Goal: Task Accomplishment & Management: Use online tool/utility

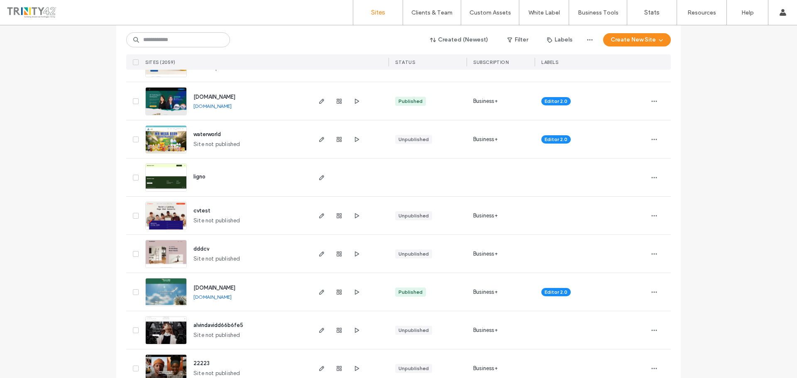
scroll to position [125, 0]
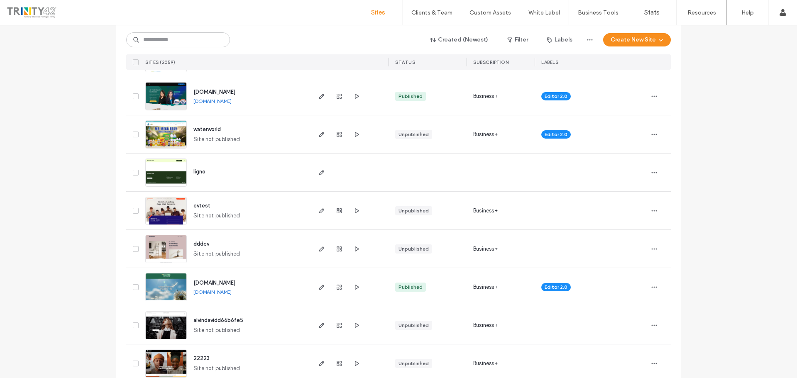
click at [230, 283] on span "www.elifecare.com.my" at bounding box center [214, 283] width 42 height 6
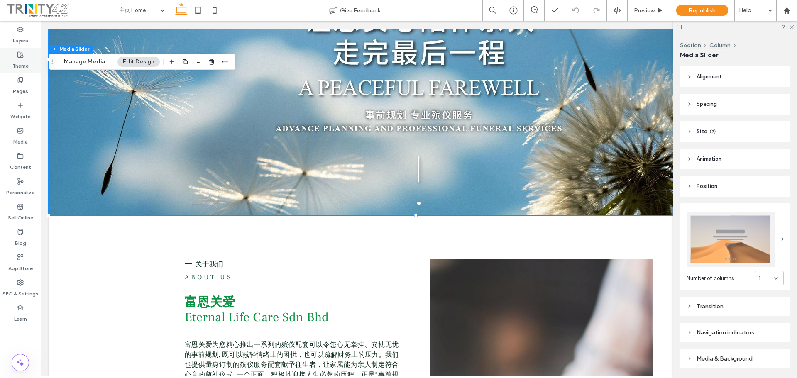
click at [20, 61] on label "Theme" at bounding box center [20, 64] width 16 height 12
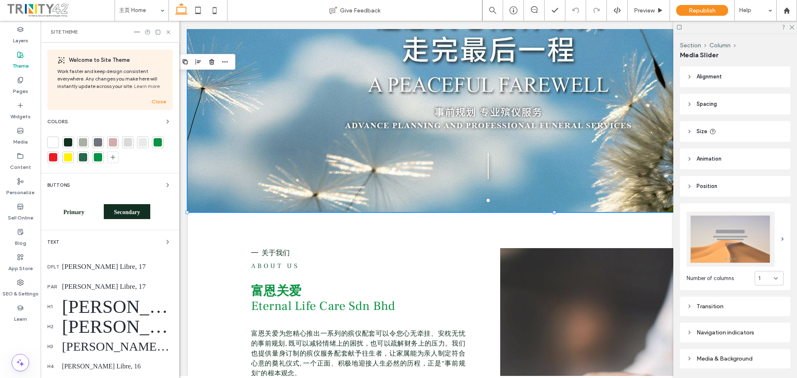
scroll to position [205, 0]
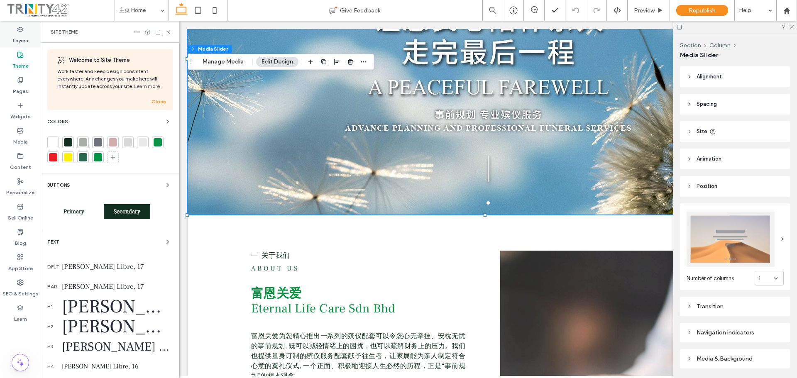
click at [27, 33] on label "Layers" at bounding box center [20, 39] width 15 height 12
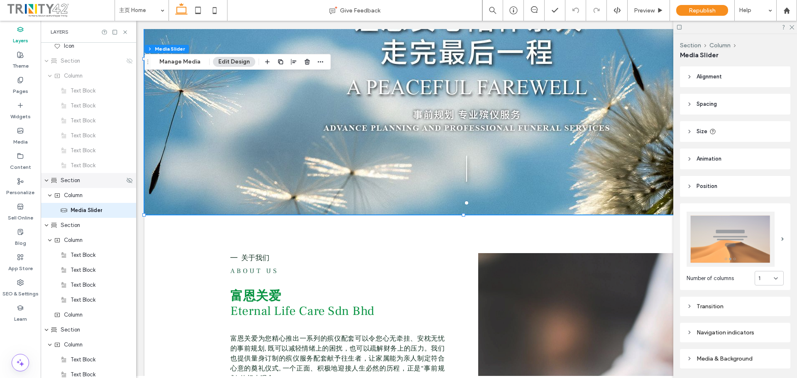
scroll to position [160, 0]
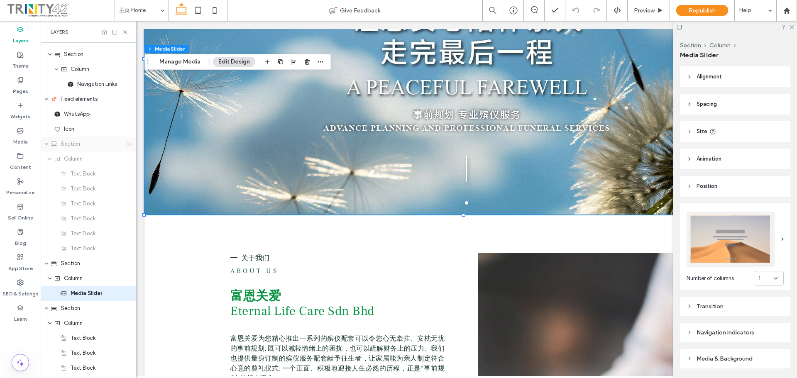
click at [126, 146] on icon at bounding box center [129, 144] width 7 height 7
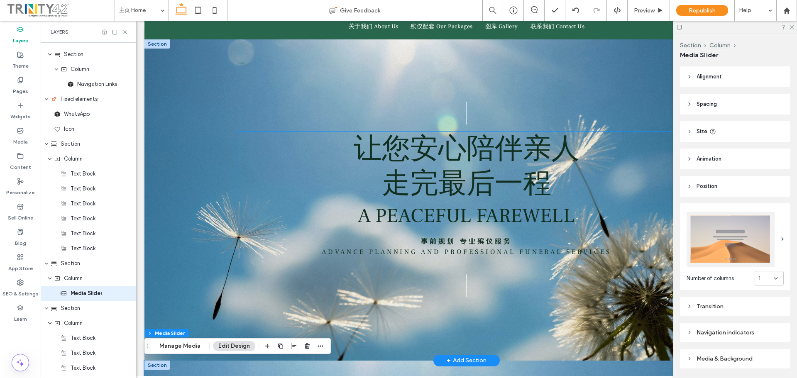
scroll to position [69, 0]
click at [793, 28] on use at bounding box center [792, 27] width 5 height 5
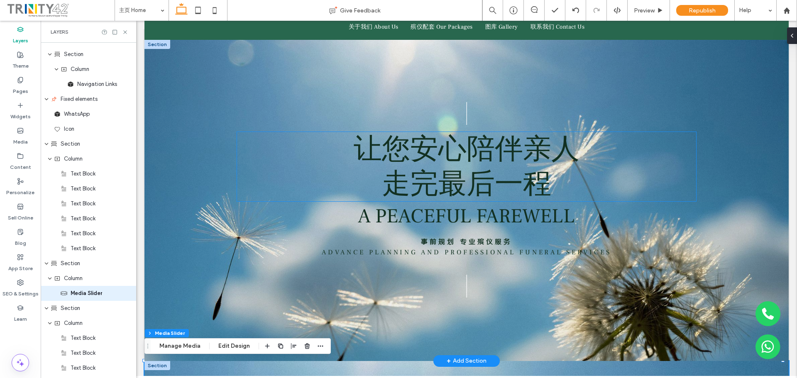
click at [538, 153] on span "让您安心陪伴亲人" at bounding box center [467, 149] width 226 height 32
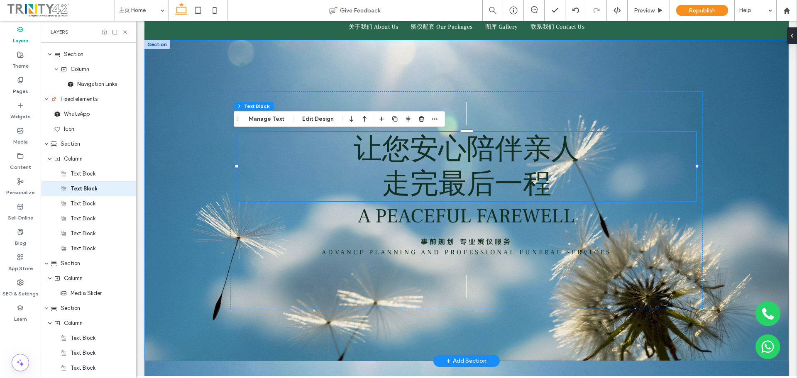
scroll to position [139, 0]
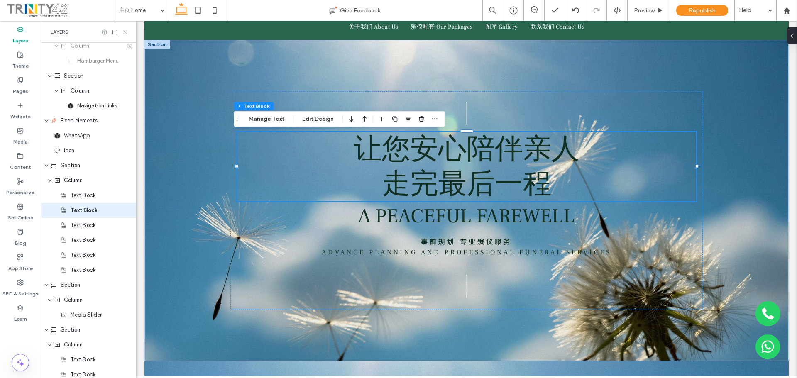
click at [124, 31] on icon at bounding box center [125, 32] width 6 height 6
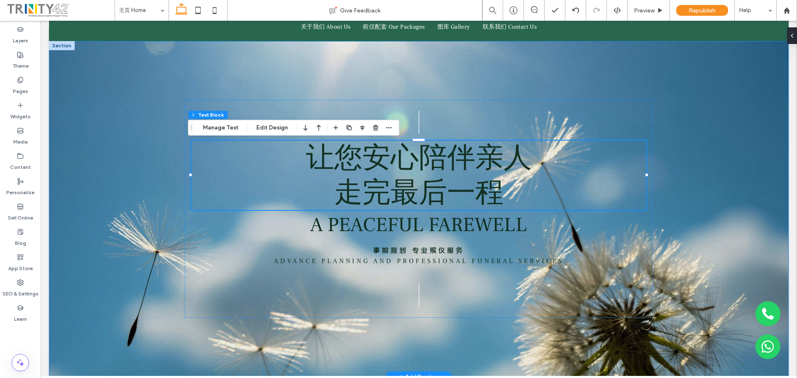
click at [722, 114] on div "| A Peaceful Farewell 事前规划 专业殡仪服务 Advance planning and professional funeral ser…" at bounding box center [419, 209] width 740 height 336
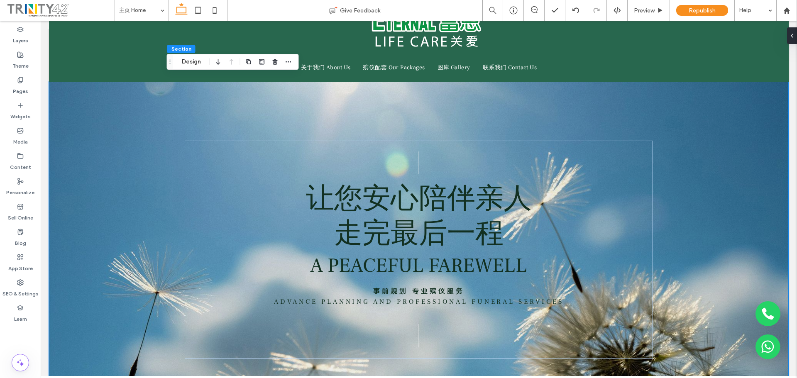
scroll to position [29, 0]
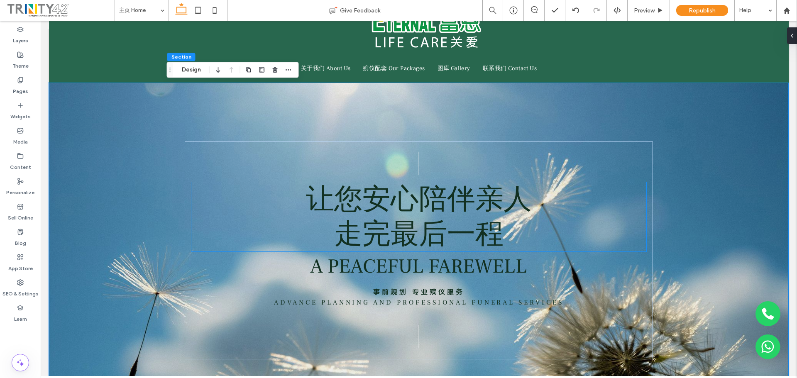
click at [492, 193] on span "让您安心陪伴亲人" at bounding box center [419, 199] width 226 height 32
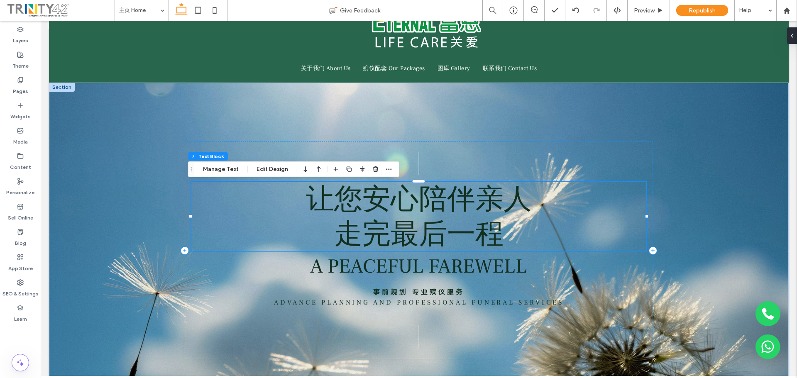
click at [492, 193] on div "让您安心陪伴亲人 走完最后一程" at bounding box center [419, 216] width 456 height 69
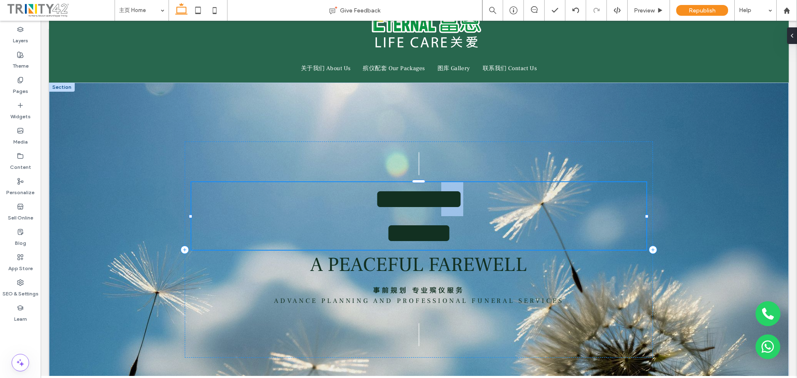
type input "******"
type input "**"
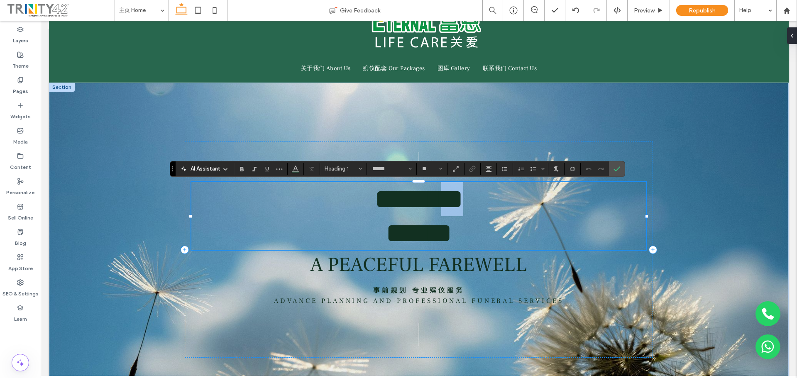
click at [463, 204] on span "********" at bounding box center [419, 199] width 89 height 28
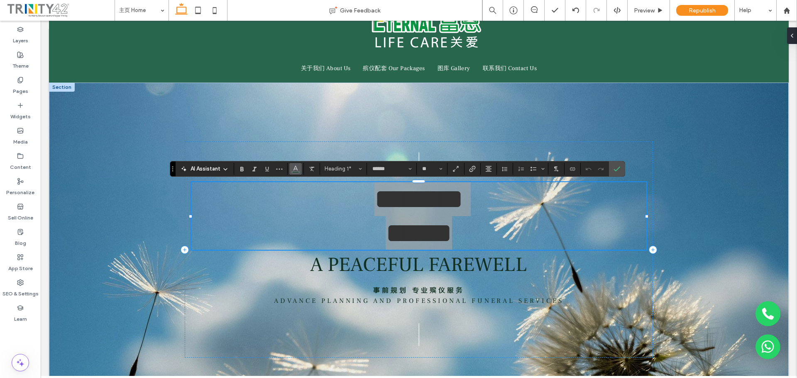
click at [298, 168] on icon "Color" at bounding box center [295, 168] width 7 height 7
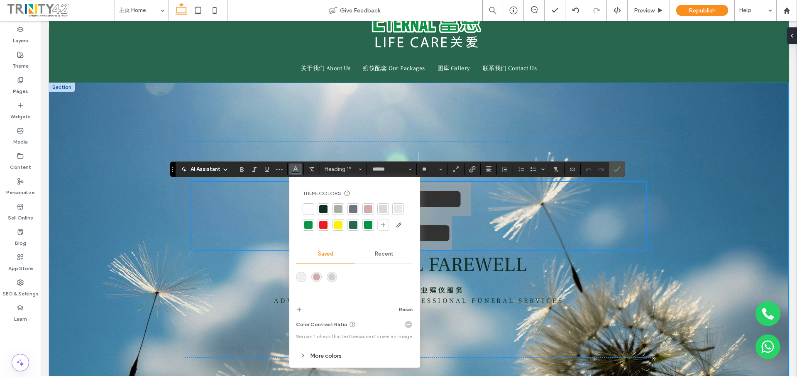
scroll to position [0, 0]
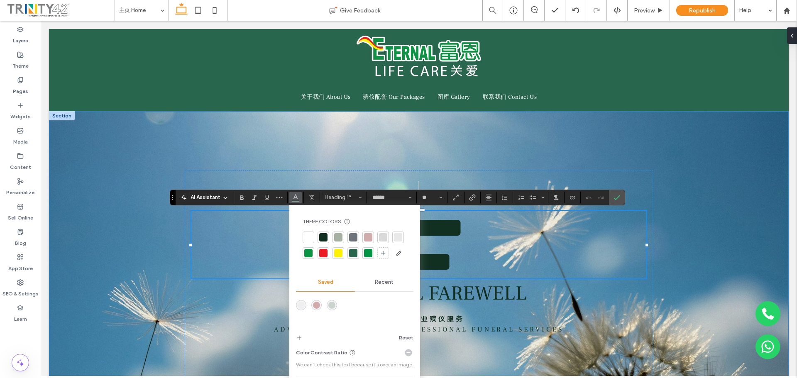
click at [680, 159] on div "| A Peaceful Farewell 事前规划 专业殡仪服务 Advance planning and professional funeral ser…" at bounding box center [419, 278] width 740 height 335
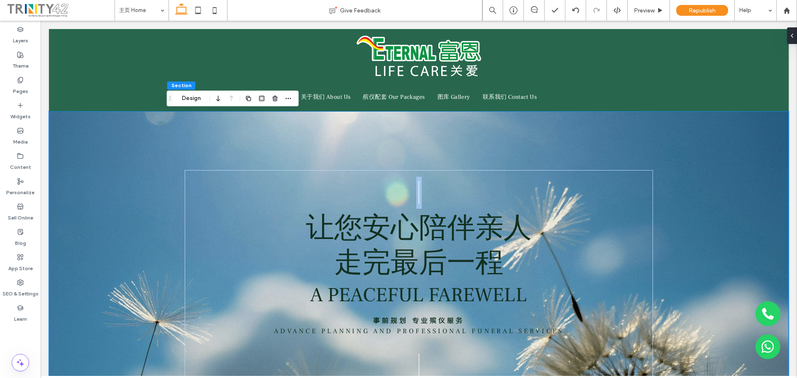
click at [680, 159] on div "| A Peaceful Farewell 事前规划 专业殡仪服务 Advance planning and professional funeral ser…" at bounding box center [419, 279] width 740 height 336
click at [696, 152] on div "| A Peaceful Farewell 事前规划 专业殡仪服务 Advance planning and professional funeral ser…" at bounding box center [419, 279] width 740 height 336
click at [663, 148] on div "| A Peaceful Farewell 事前规划 专业殡仪服务 Advance planning and professional funeral ser…" at bounding box center [419, 279] width 498 height 336
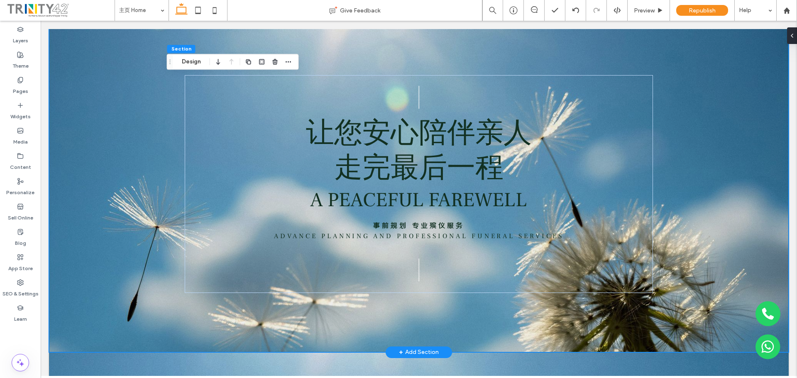
scroll to position [83, 0]
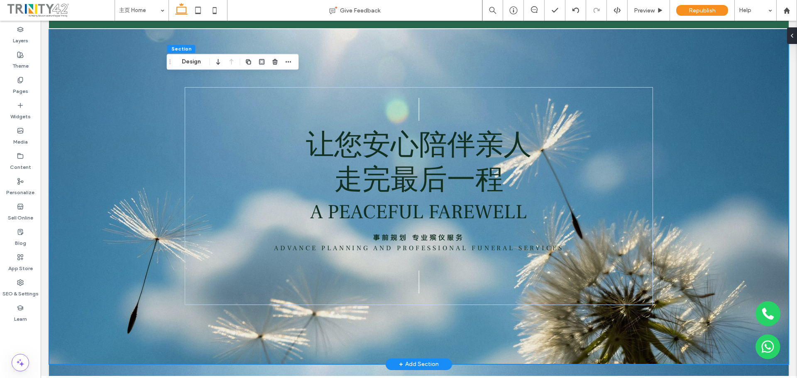
click at [716, 147] on div "| A Peaceful Farewell 事前规划 专业殡仪服务 Advance planning and professional funeral ser…" at bounding box center [419, 196] width 740 height 336
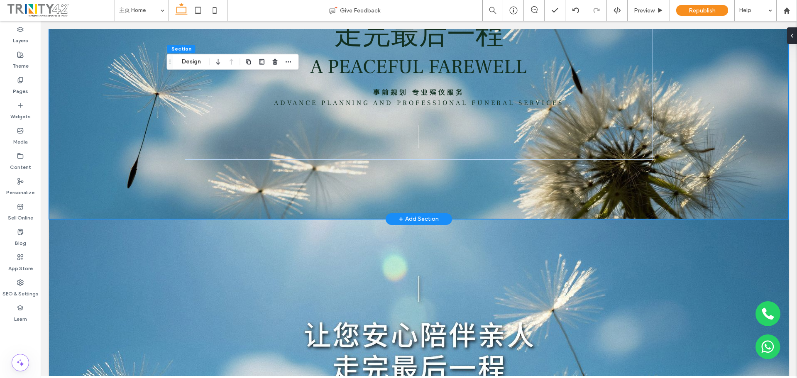
scroll to position [249, 0]
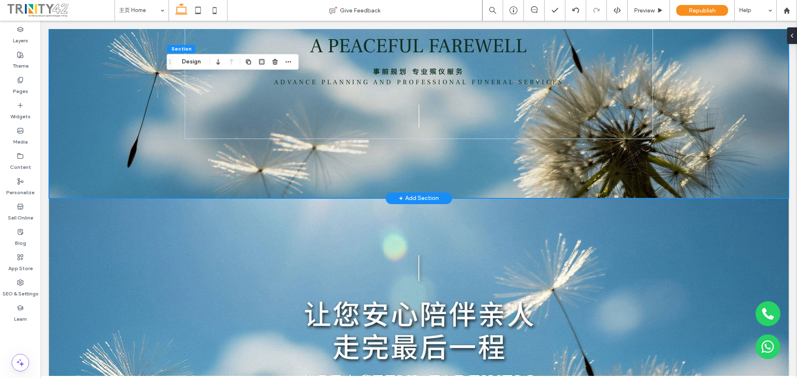
click at [727, 161] on div "| A Peaceful Farewell 事前规划 专业殡仪服务 Advance planning and professional funeral ser…" at bounding box center [419, 30] width 740 height 336
click at [790, 37] on icon at bounding box center [789, 35] width 7 height 7
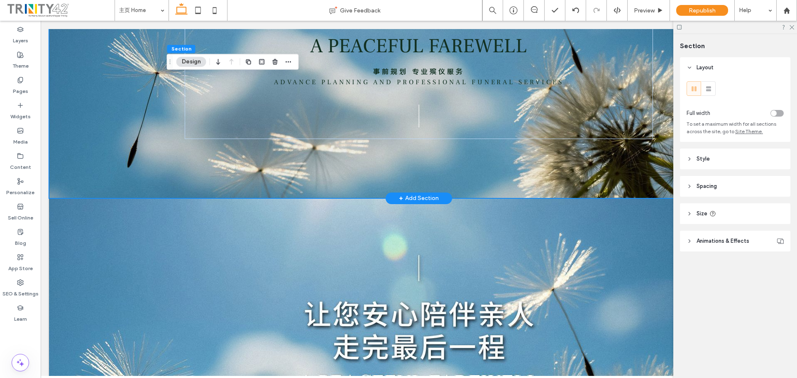
drag, startPoint x: 653, startPoint y: 179, endPoint x: 758, endPoint y: 217, distance: 112.0
click at [653, 179] on div "| A Peaceful Farewell 事前规划 专业殡仪服务 Advance planning and professional funeral ser…" at bounding box center [419, 30] width 498 height 336
click at [479, 190] on div "| A Peaceful Farewell 事前规划 专业殡仪服务 Advance planning and professional funeral ser…" at bounding box center [419, 30] width 498 height 336
